Goal: Task Accomplishment & Management: Use online tool/utility

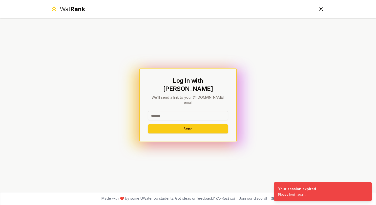
click at [175, 111] on input at bounding box center [188, 115] width 80 height 9
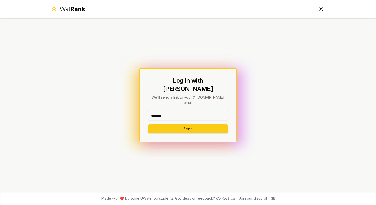
type input "********"
click at [148, 124] on button "Send" at bounding box center [188, 128] width 80 height 9
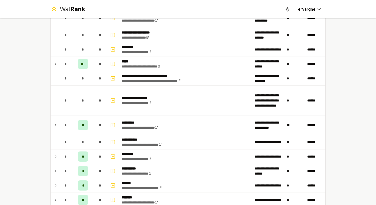
scroll to position [354, 0]
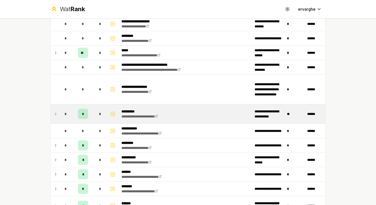
click at [55, 113] on icon at bounding box center [55, 114] width 1 height 2
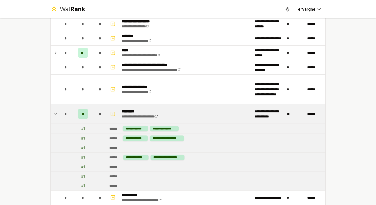
click at [55, 113] on icon at bounding box center [56, 113] width 2 height 1
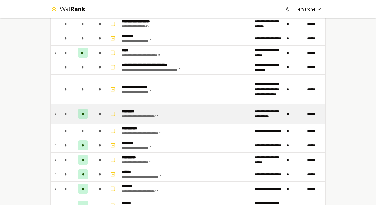
click at [55, 113] on icon at bounding box center [55, 114] width 1 height 2
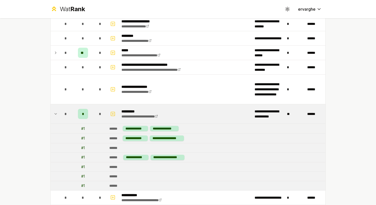
click at [55, 113] on icon at bounding box center [56, 113] width 2 height 1
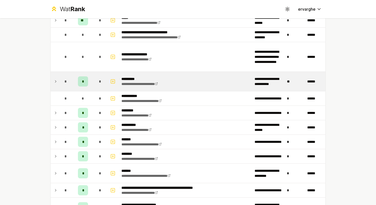
scroll to position [430, 0]
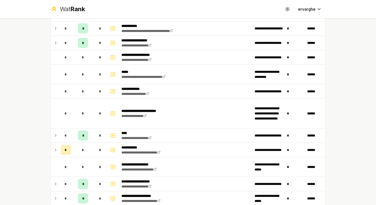
click at [23, 122] on div "**********" at bounding box center [188, 102] width 376 height 205
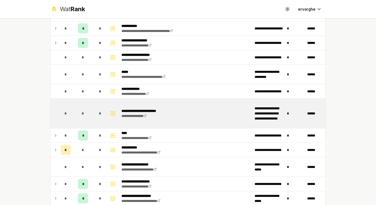
scroll to position [532, 0]
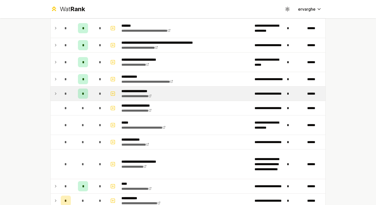
click at [56, 94] on td at bounding box center [55, 93] width 8 height 14
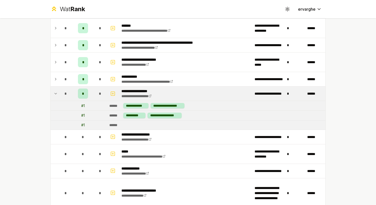
click at [56, 94] on td at bounding box center [55, 93] width 8 height 14
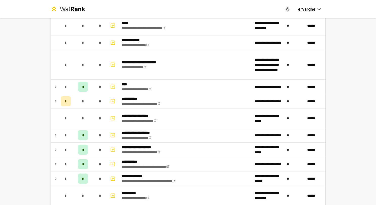
scroll to position [658, 0]
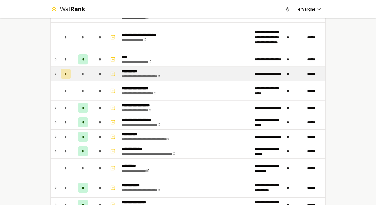
click at [54, 71] on icon at bounding box center [56, 74] width 4 height 6
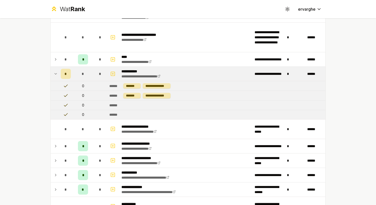
click at [54, 71] on icon at bounding box center [56, 74] width 4 height 6
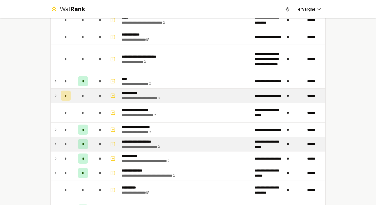
scroll to position [636, 0]
